Goal: Transaction & Acquisition: Register for event/course

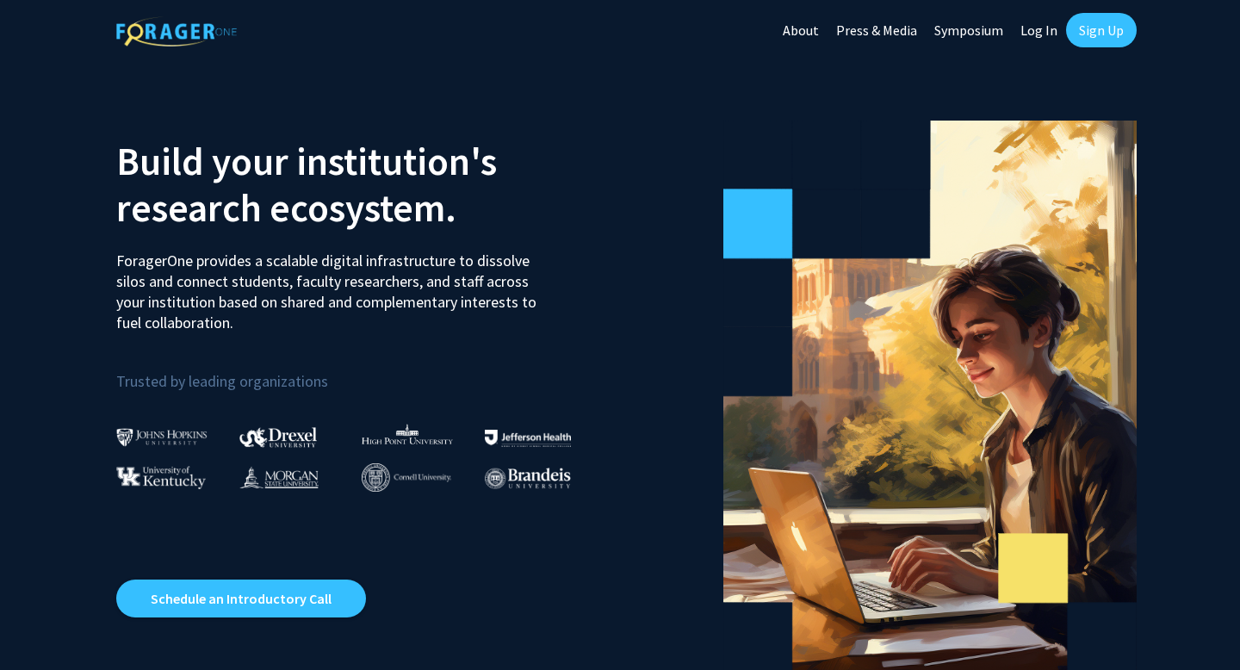
click at [1081, 31] on link "Sign Up" at bounding box center [1101, 30] width 71 height 34
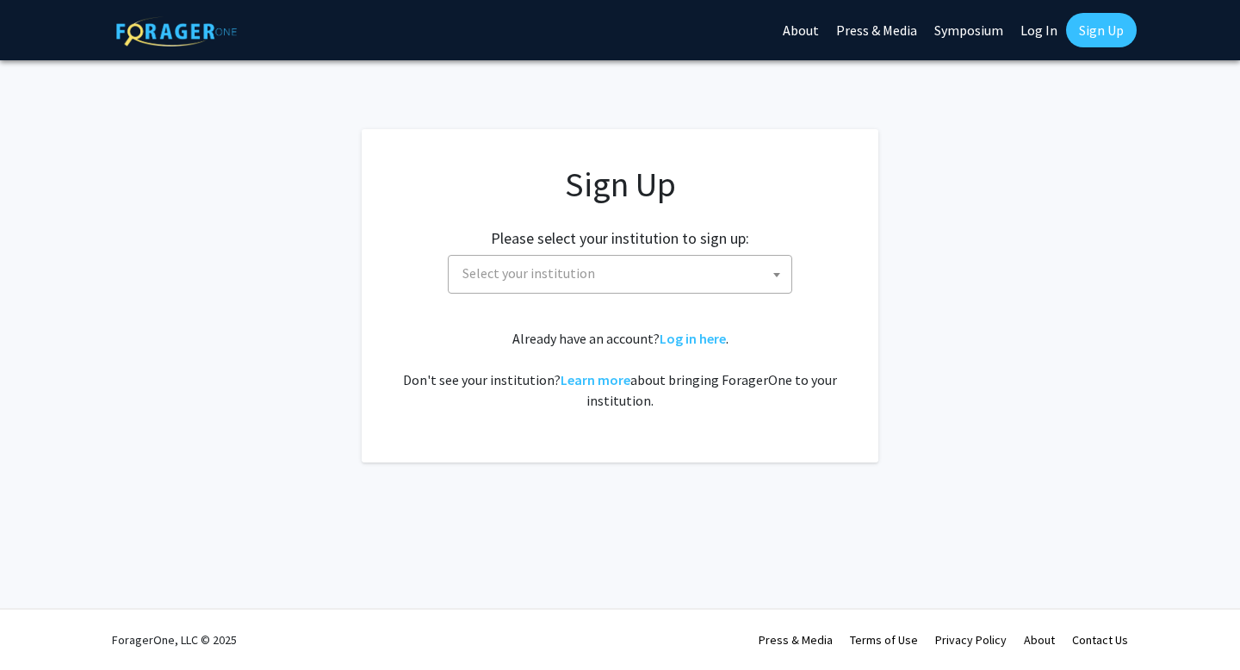
click at [562, 278] on span "Select your institution" at bounding box center [529, 272] width 133 height 17
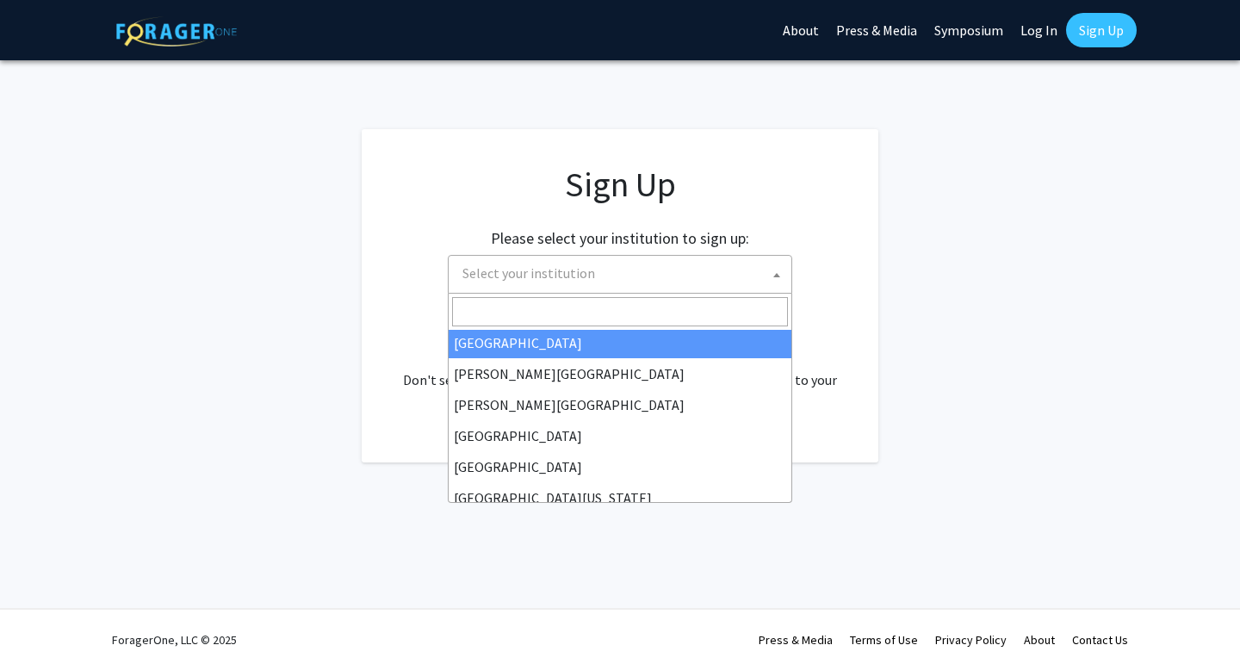
scroll to position [47, 0]
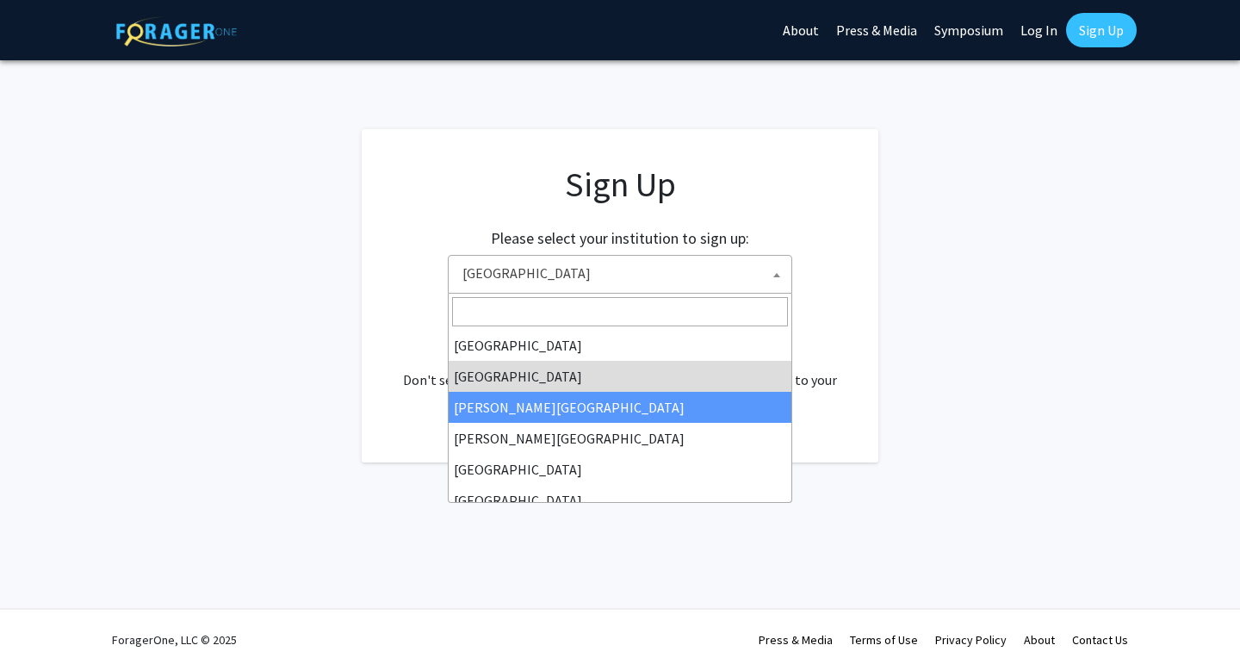
select select "5"
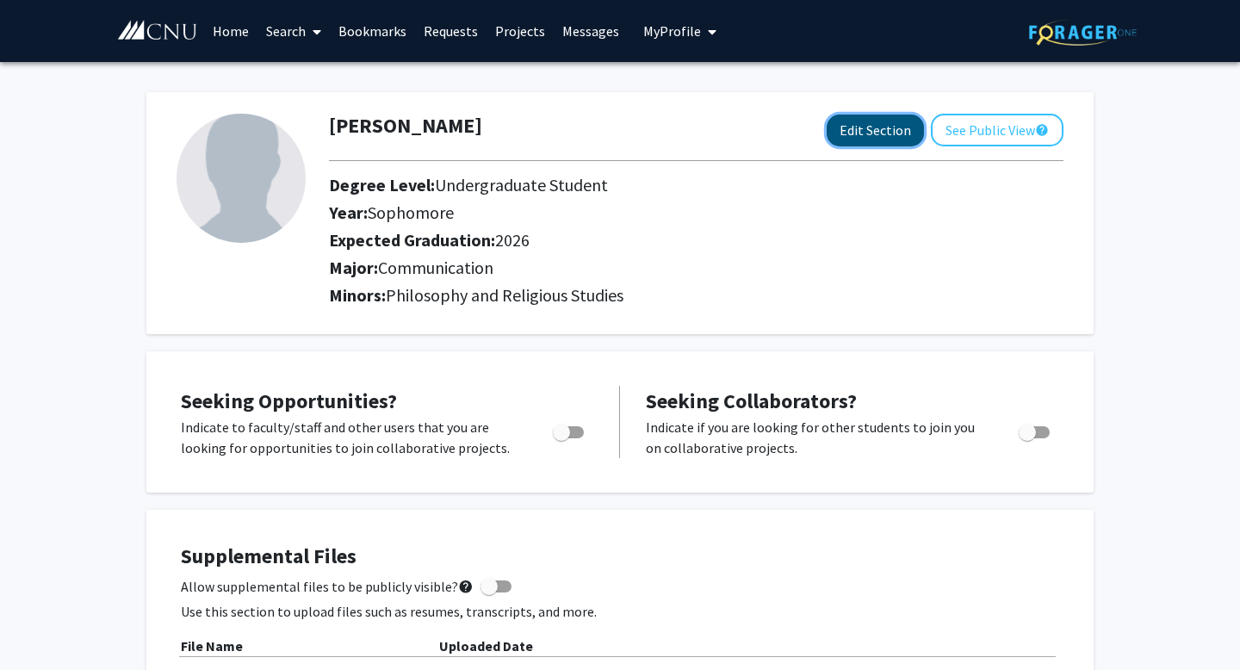
click at [862, 133] on button "Edit Section" at bounding box center [875, 131] width 97 height 32
select select "sophomore"
select select "2026"
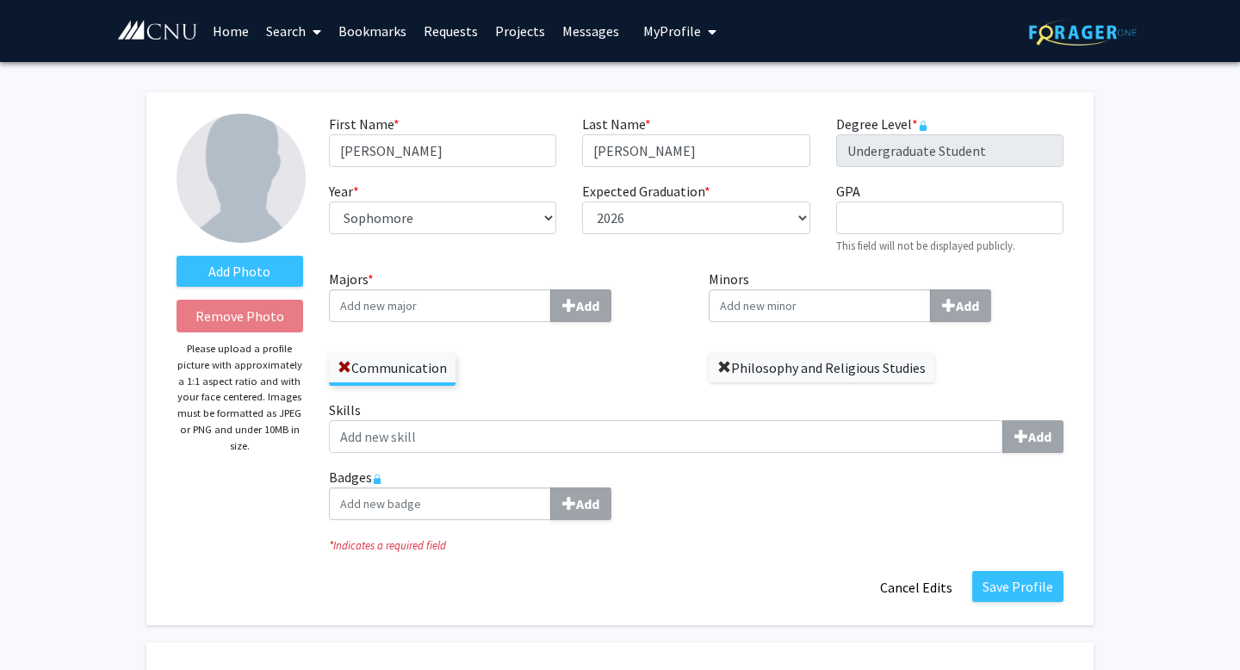
click at [721, 365] on span at bounding box center [724, 368] width 14 height 14
click at [869, 314] on input "Minors Add" at bounding box center [820, 305] width 222 height 33
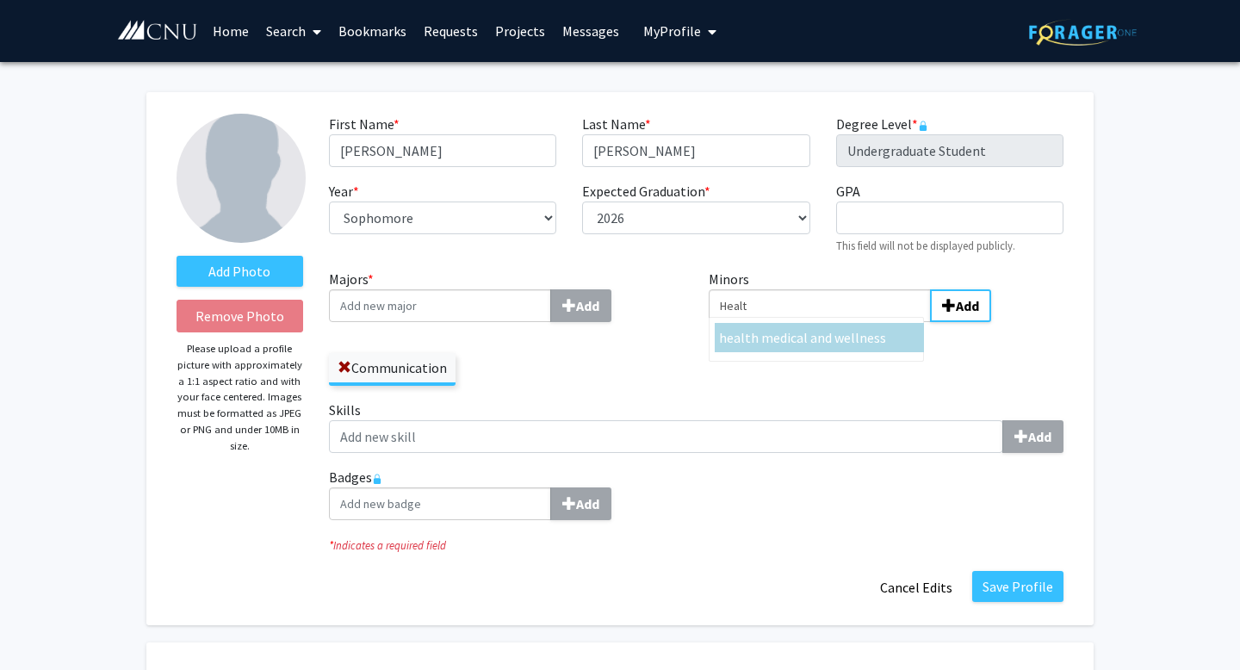
type input "Healt"
click at [875, 346] on div "healt h medical and wellness" at bounding box center [819, 337] width 201 height 21
click at [875, 322] on input "Healt" at bounding box center [820, 305] width 222 height 33
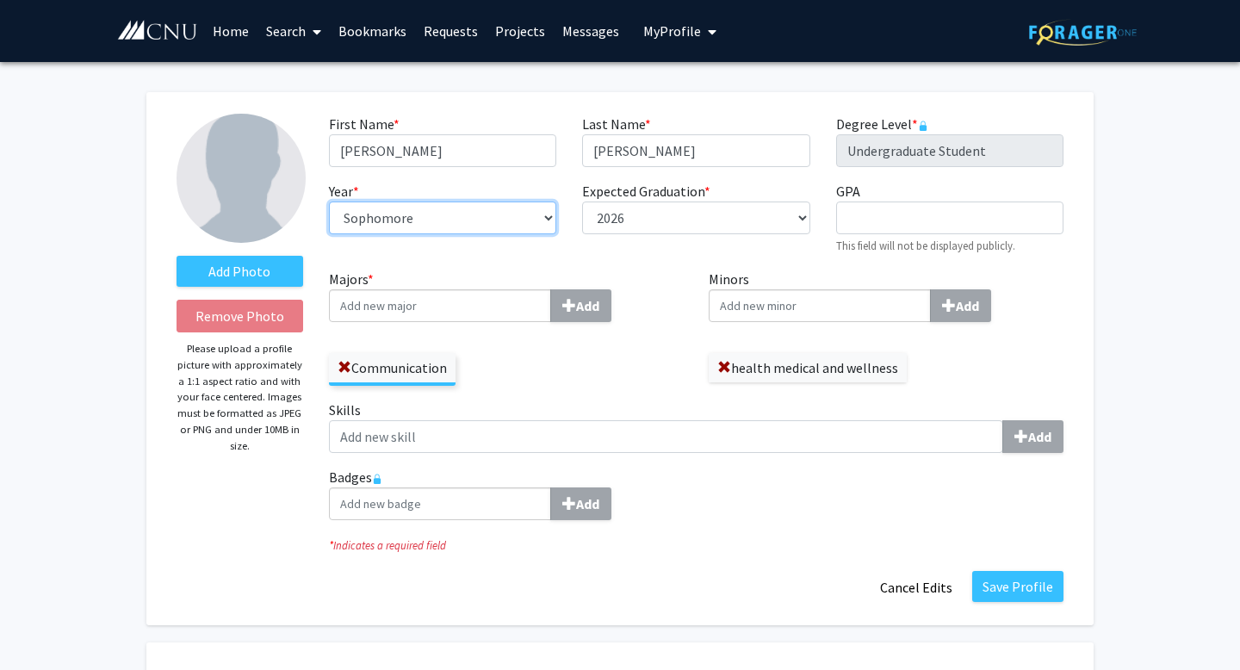
click at [480, 225] on select "--- First-year Sophomore Junior Senior Postbaccalaureate Certificate" at bounding box center [442, 218] width 227 height 33
select select "senior"
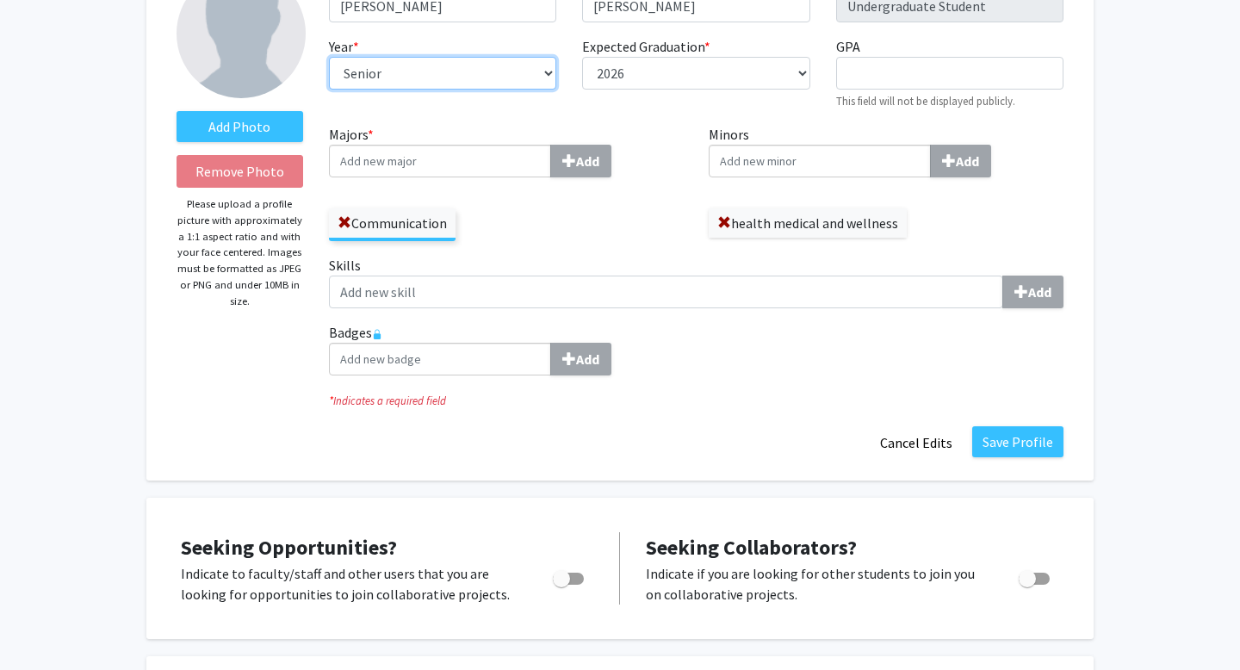
scroll to position [156, 0]
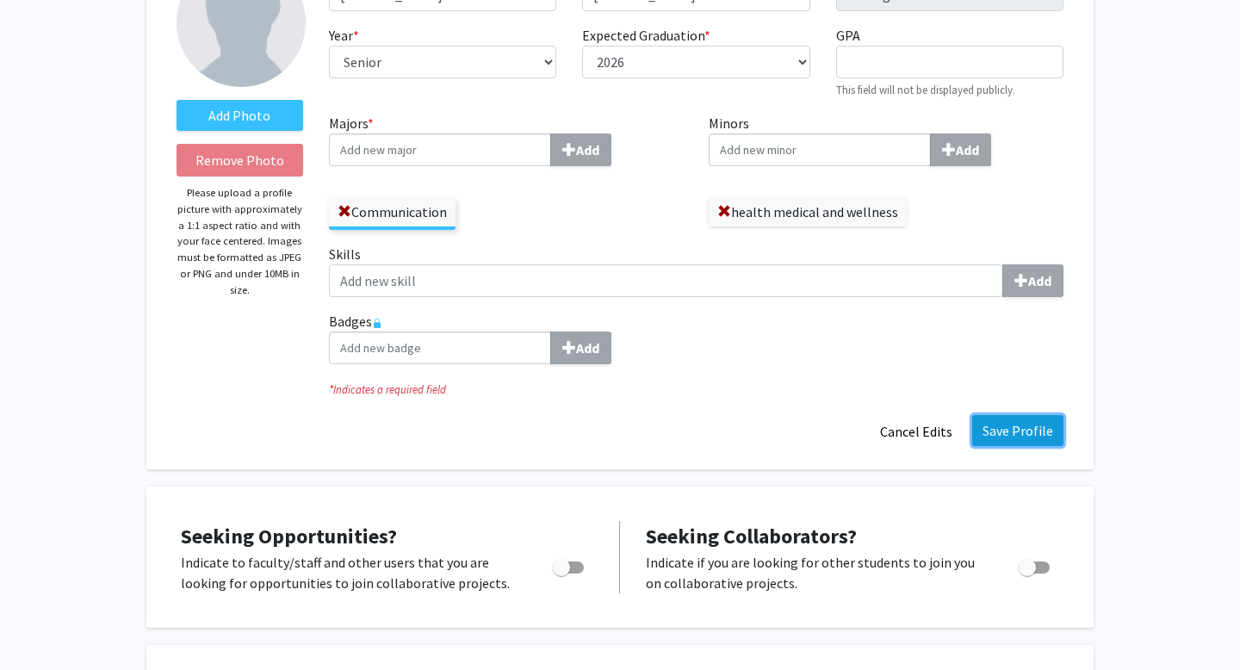
click at [1008, 438] on button "Save Profile" at bounding box center [1017, 430] width 91 height 31
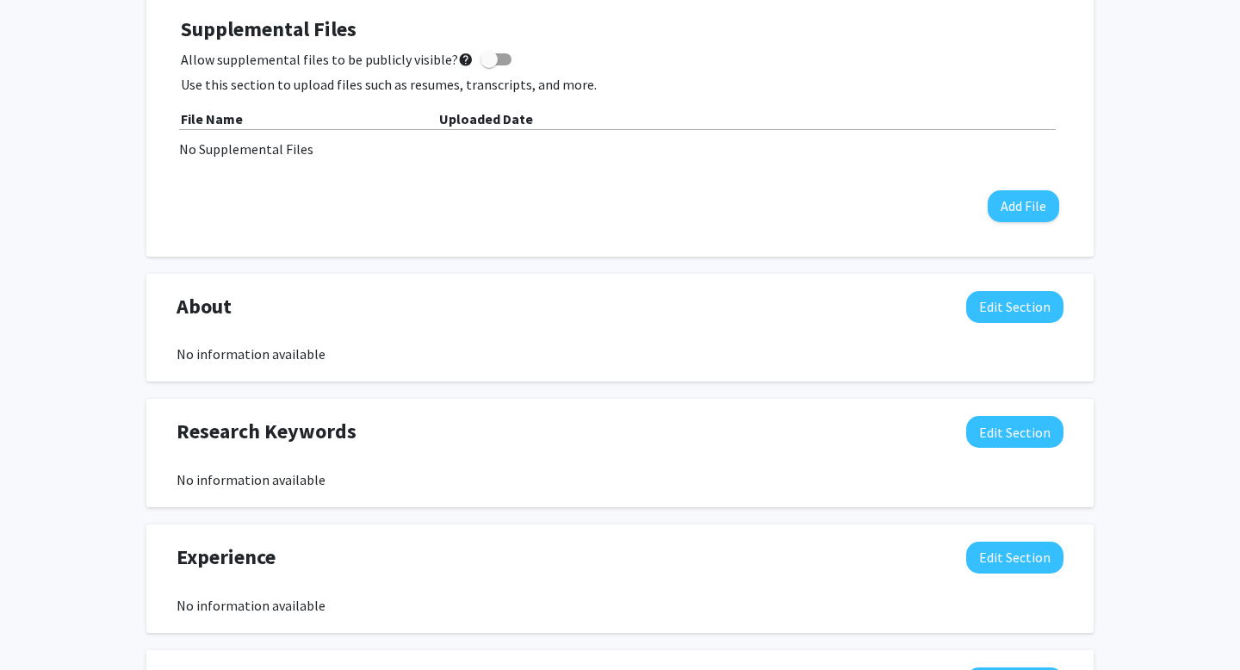
scroll to position [0, 0]
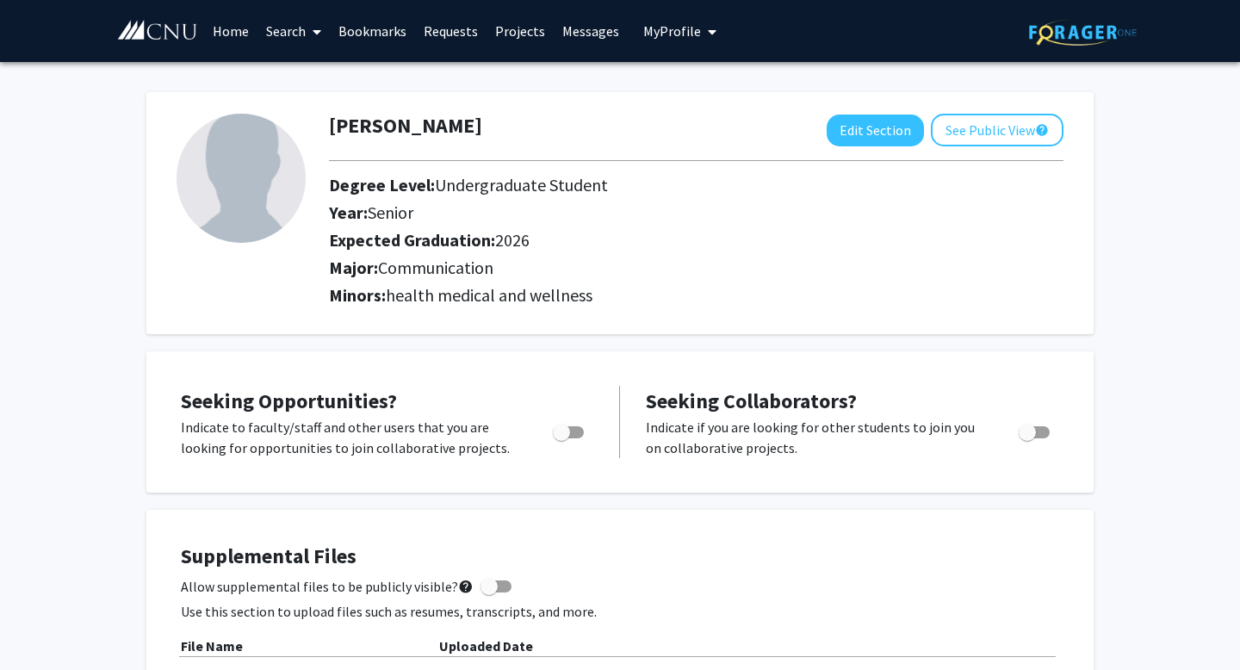
click at [234, 31] on link "Home" at bounding box center [230, 31] width 53 height 60
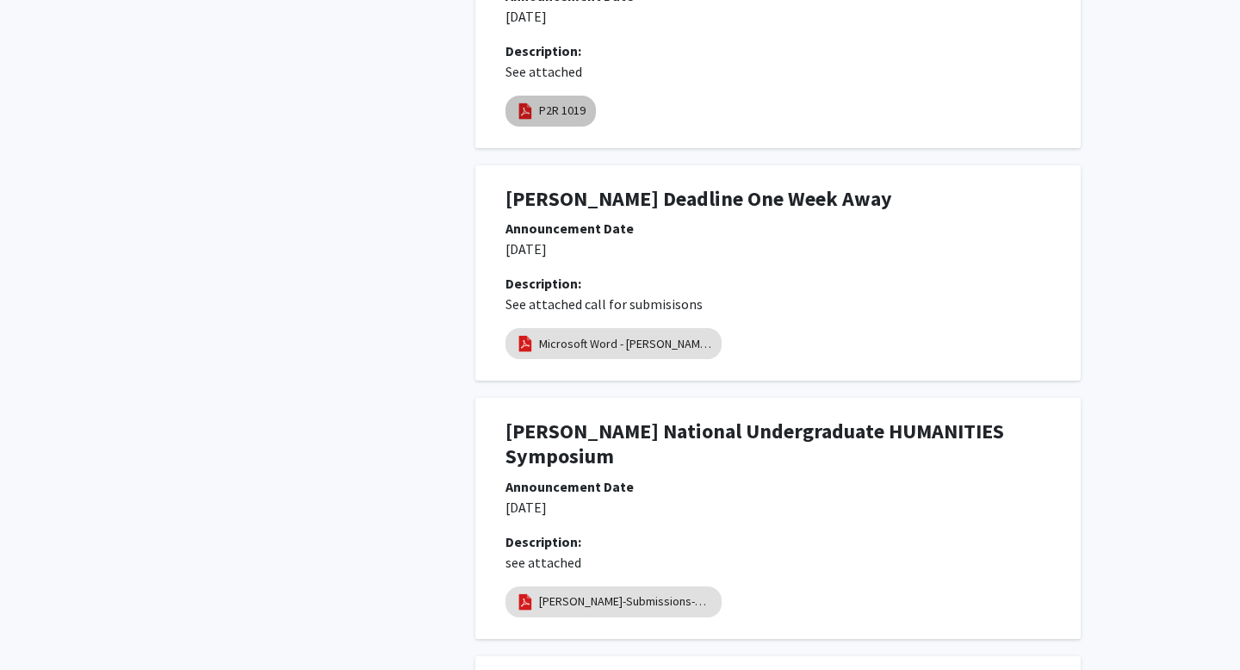
scroll to position [1601, 0]
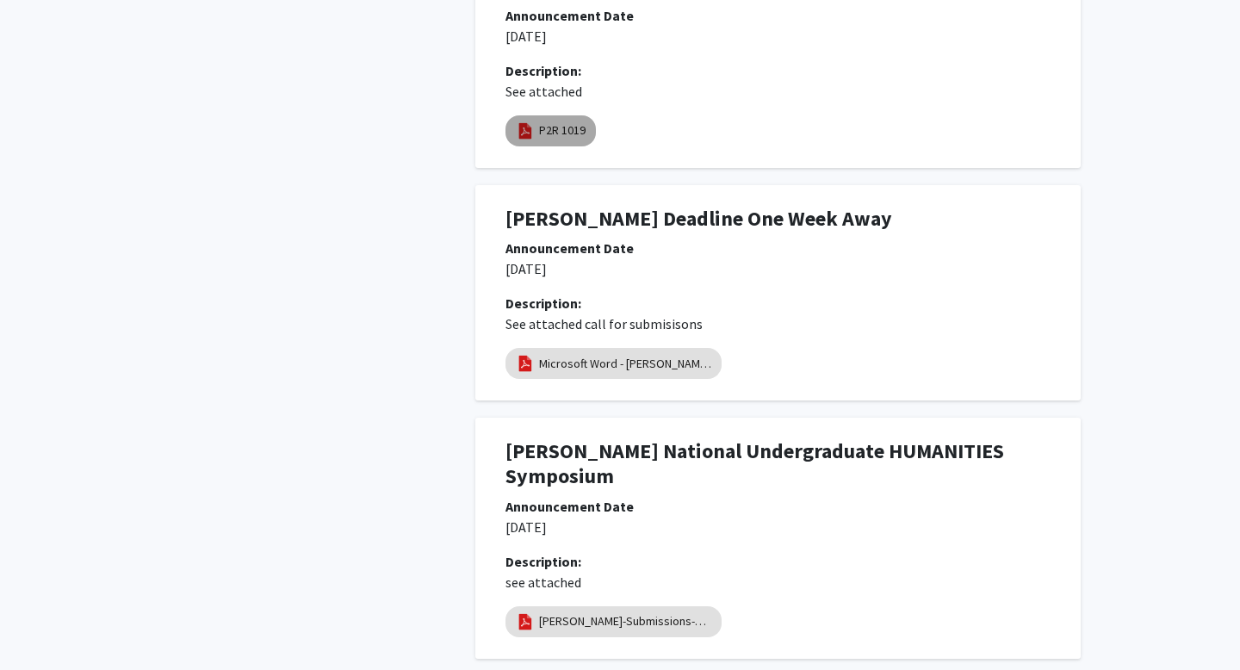
click at [549, 141] on mat-chip "P2R 1019" at bounding box center [551, 130] width 90 height 31
click at [584, 124] on link "P2R 1019" at bounding box center [562, 130] width 47 height 18
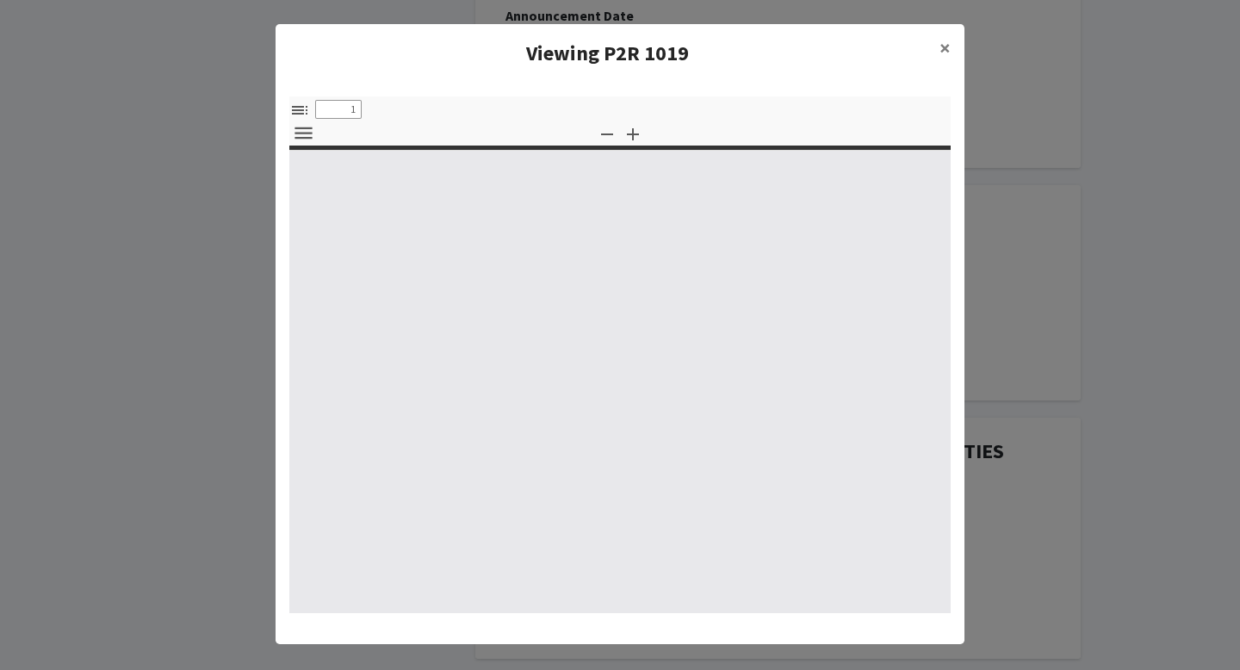
select select "custom"
type input "0"
select select "custom"
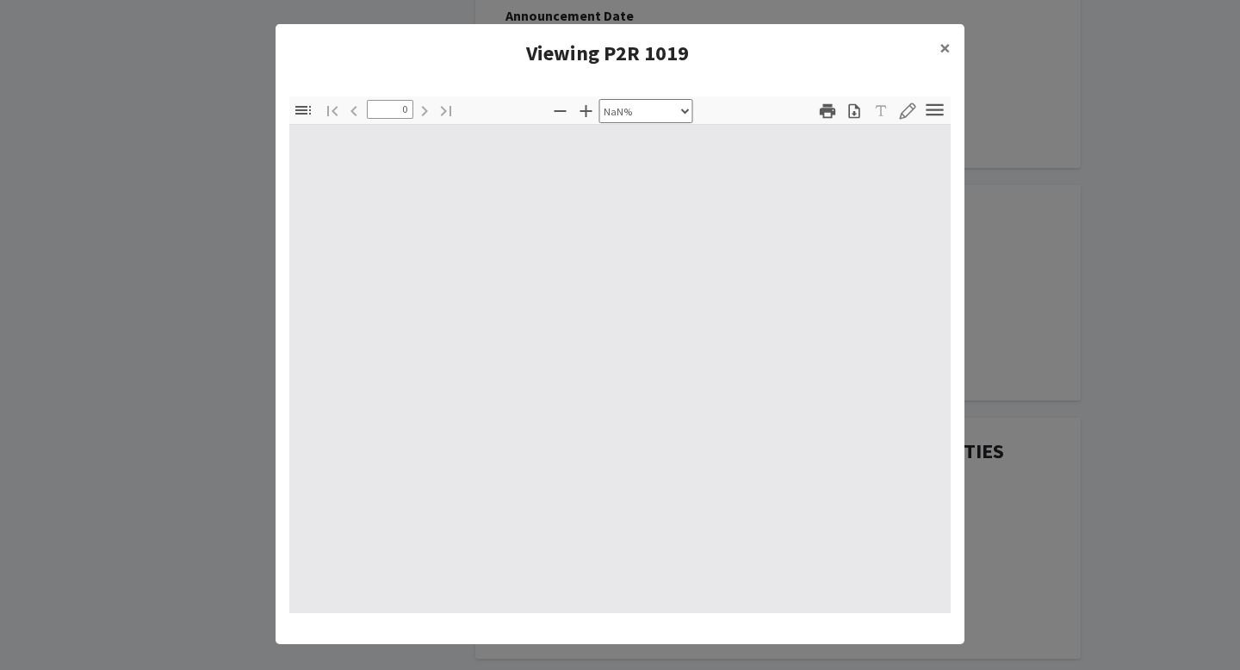
type input "1"
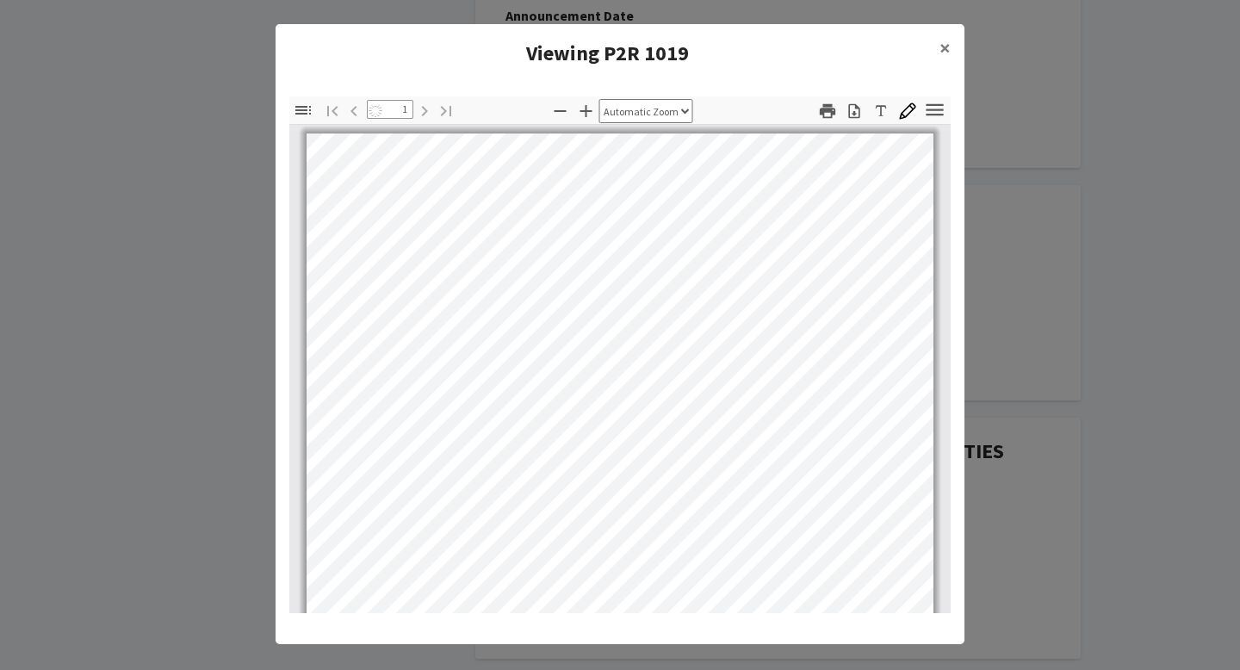
select select "auto"
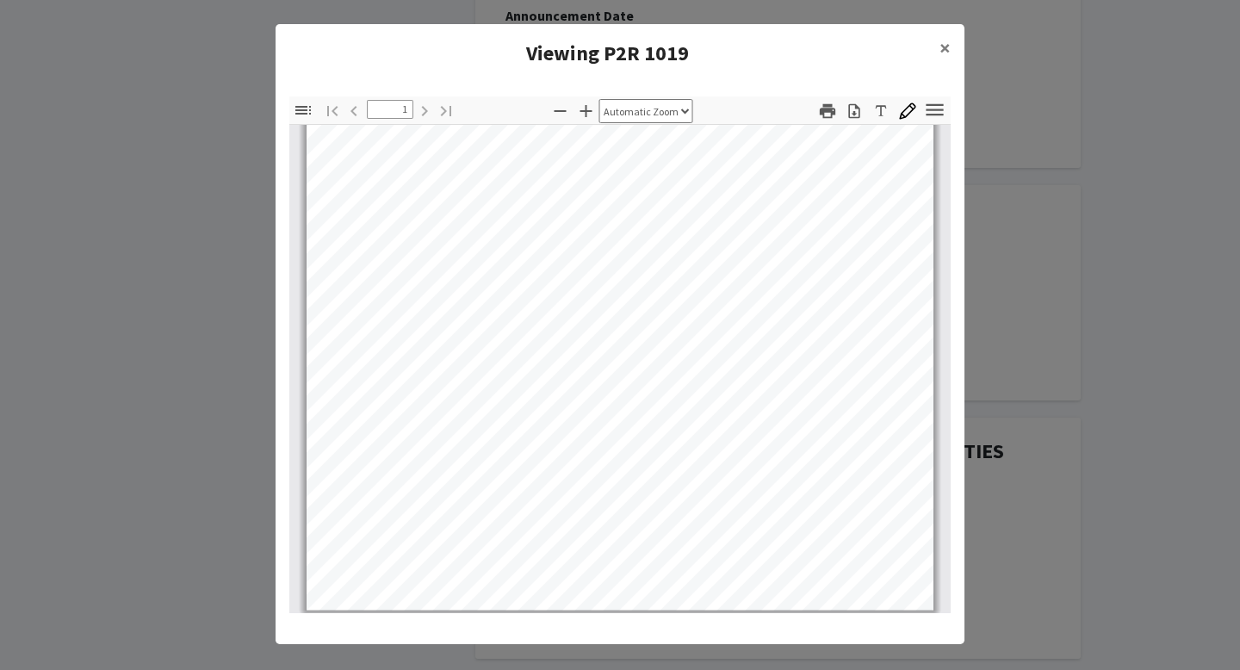
scroll to position [339, 0]
click at [947, 46] on span "×" at bounding box center [945, 47] width 11 height 27
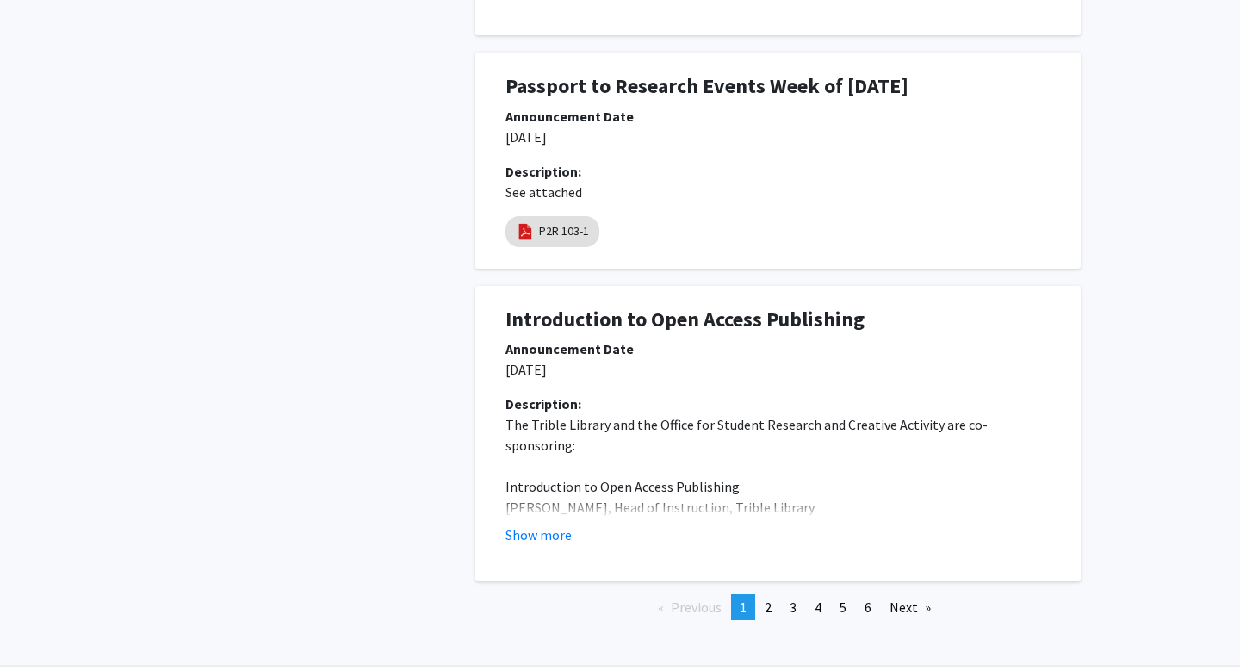
scroll to position [2531, 0]
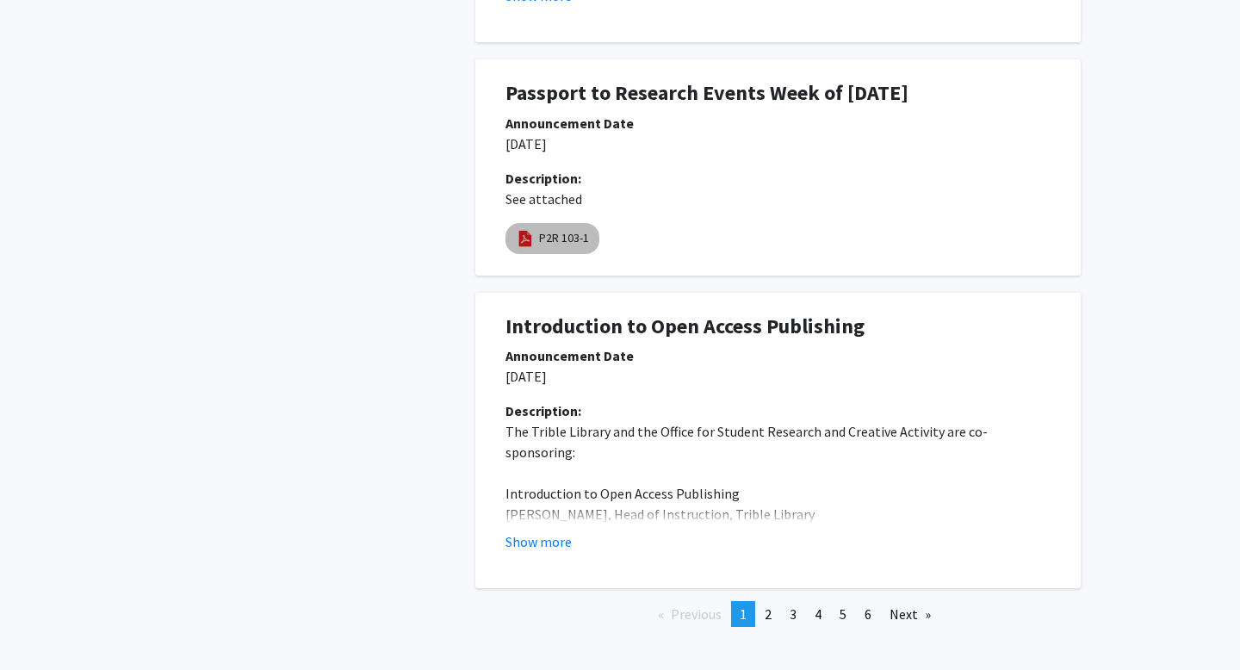
click at [542, 229] on link "P2R 103-1" at bounding box center [564, 238] width 50 height 18
select select "custom"
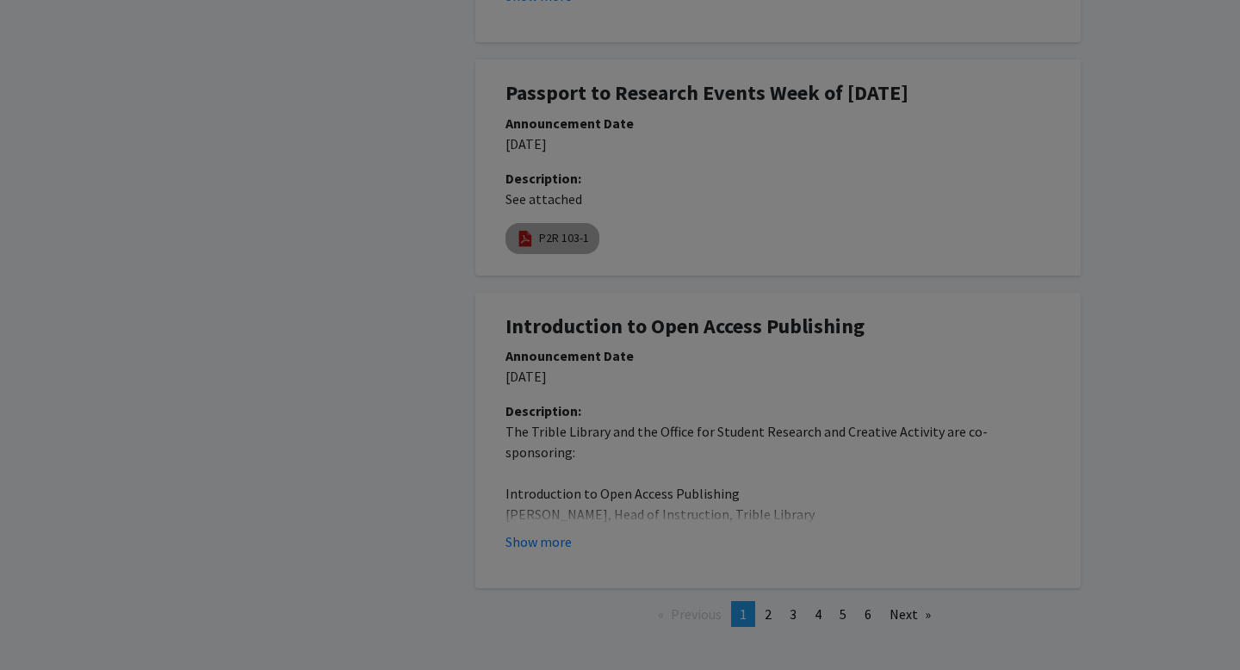
type input "0"
select select "custom"
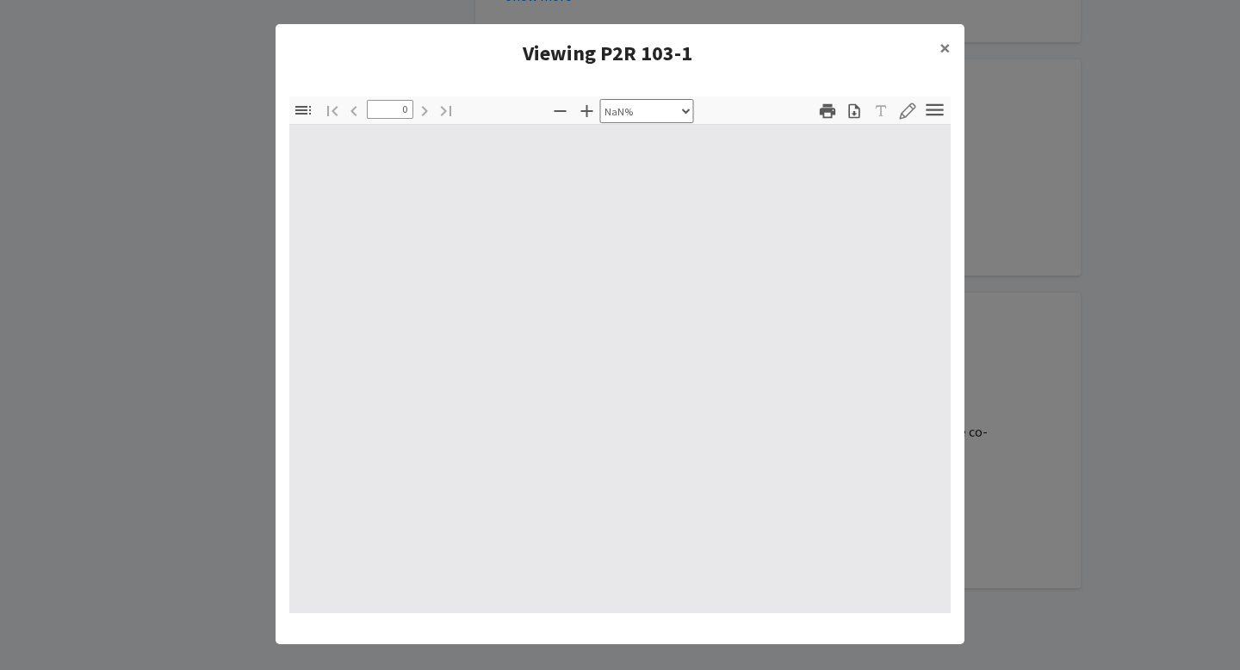
type input "1"
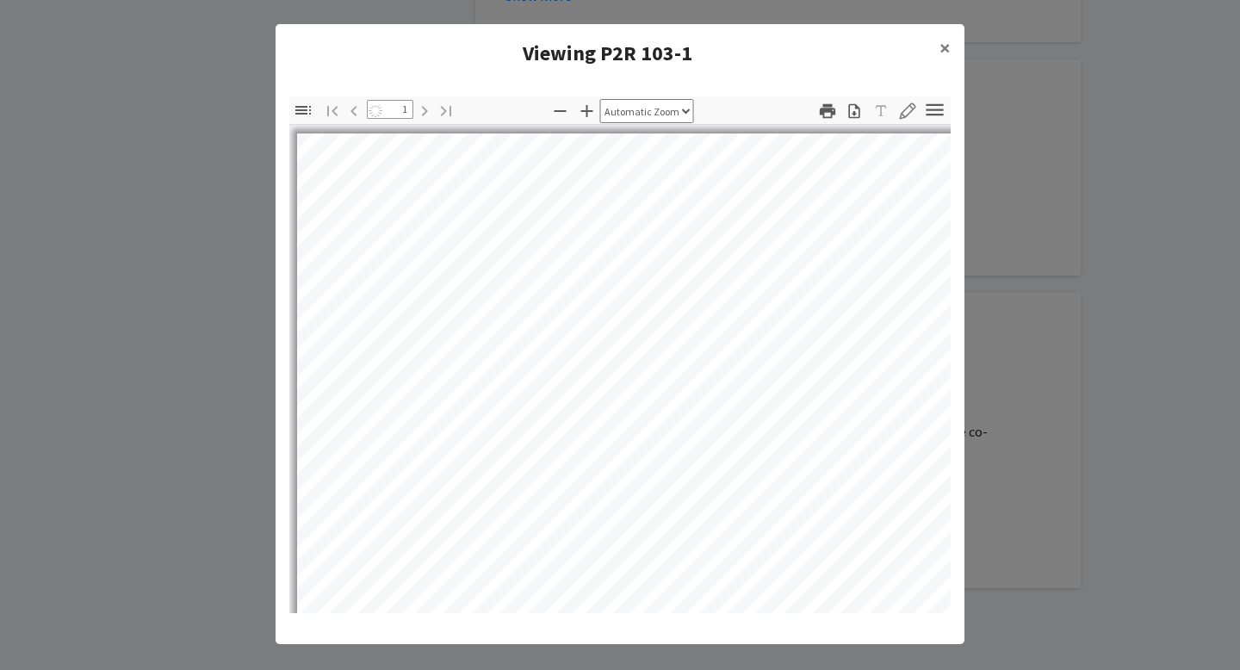
select select "auto"
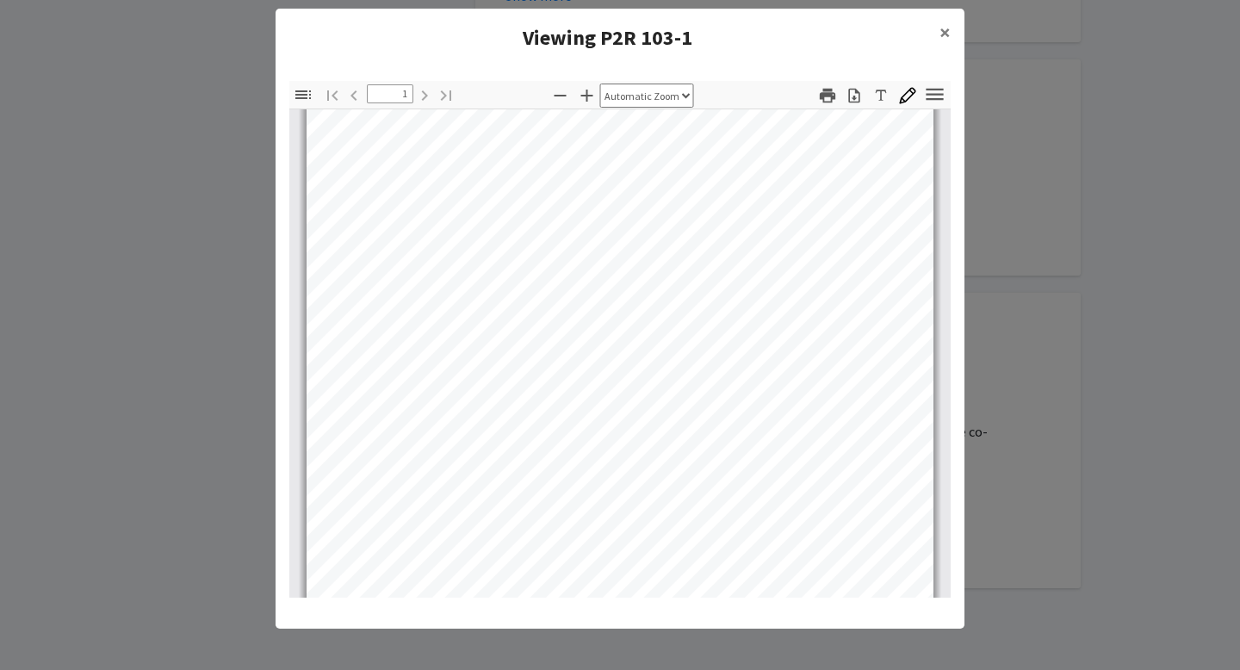
scroll to position [151, 0]
click at [939, 41] on button "×" at bounding box center [945, 33] width 39 height 48
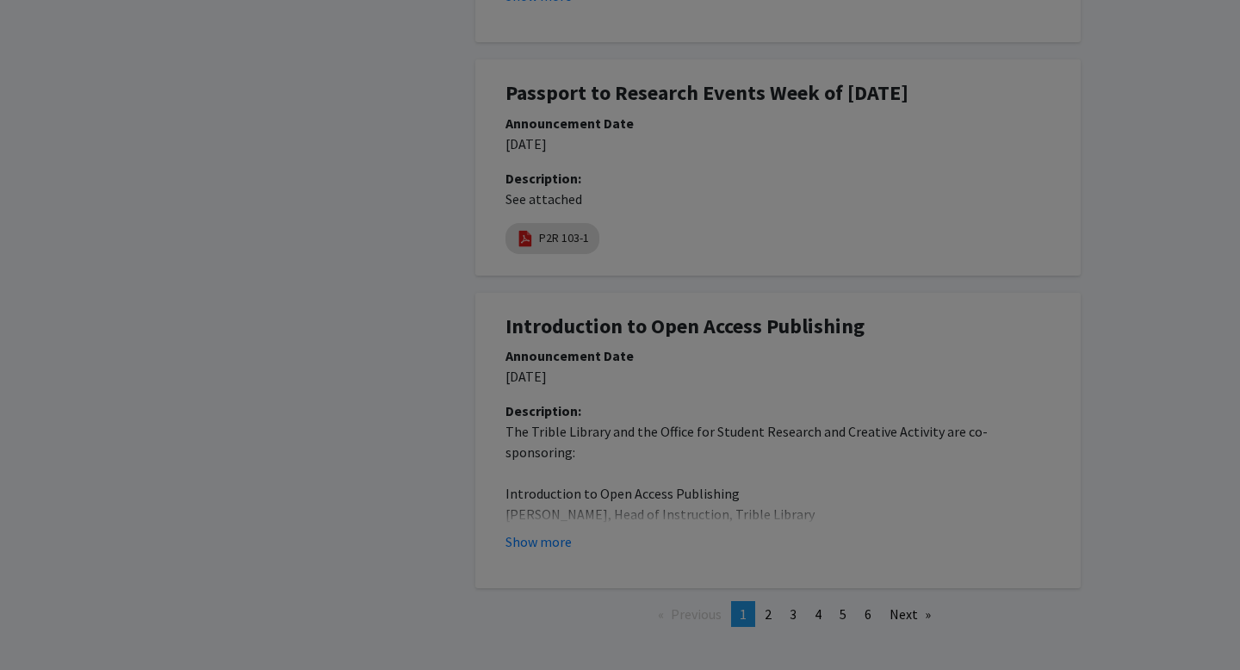
click at [947, 34] on div at bounding box center [619, 217] width 661 height 827
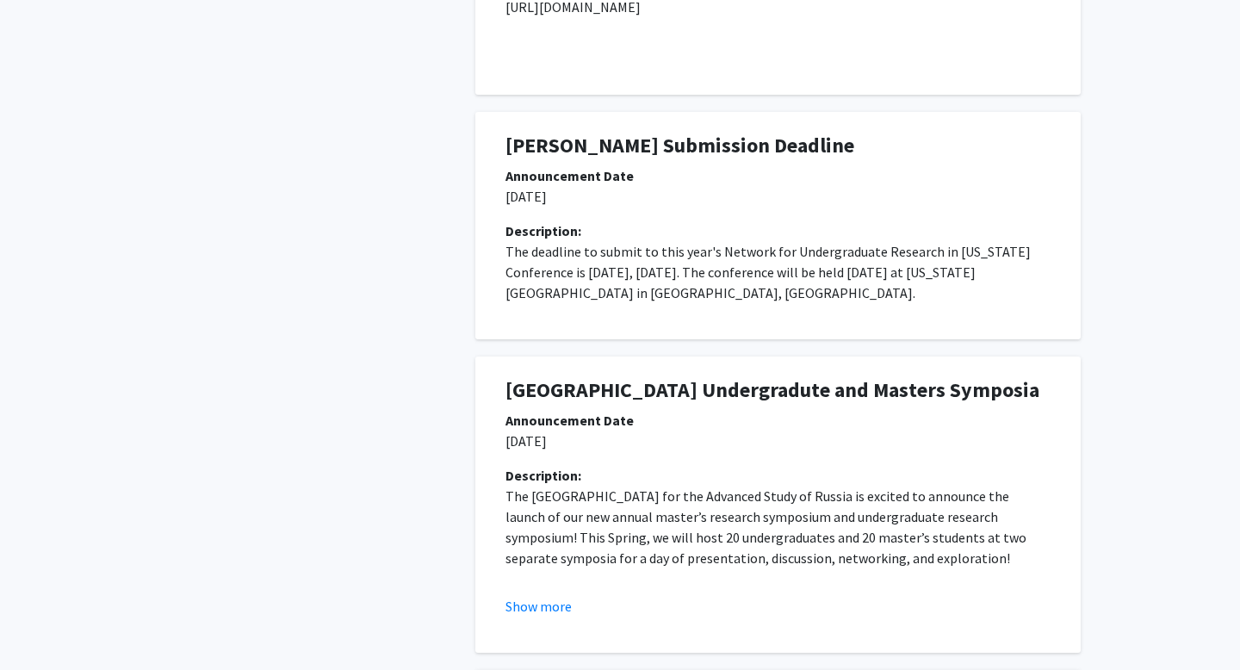
scroll to position [0, 0]
